Goal: Transaction & Acquisition: Purchase product/service

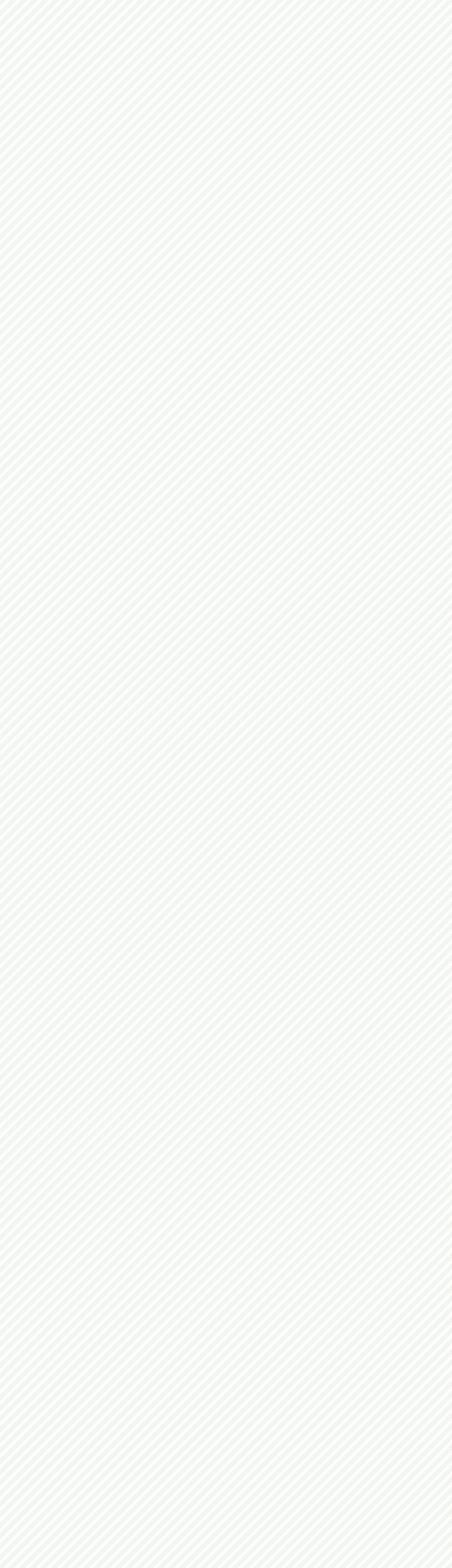
click at [394, 0] on html at bounding box center [226, 0] width 452 height 0
click at [451, 0] on html at bounding box center [226, 0] width 452 height 0
click at [264, 0] on html at bounding box center [226, 0] width 452 height 0
click at [0, 0] on html at bounding box center [226, 0] width 452 height 0
